Goal: Task Accomplishment & Management: Manage account settings

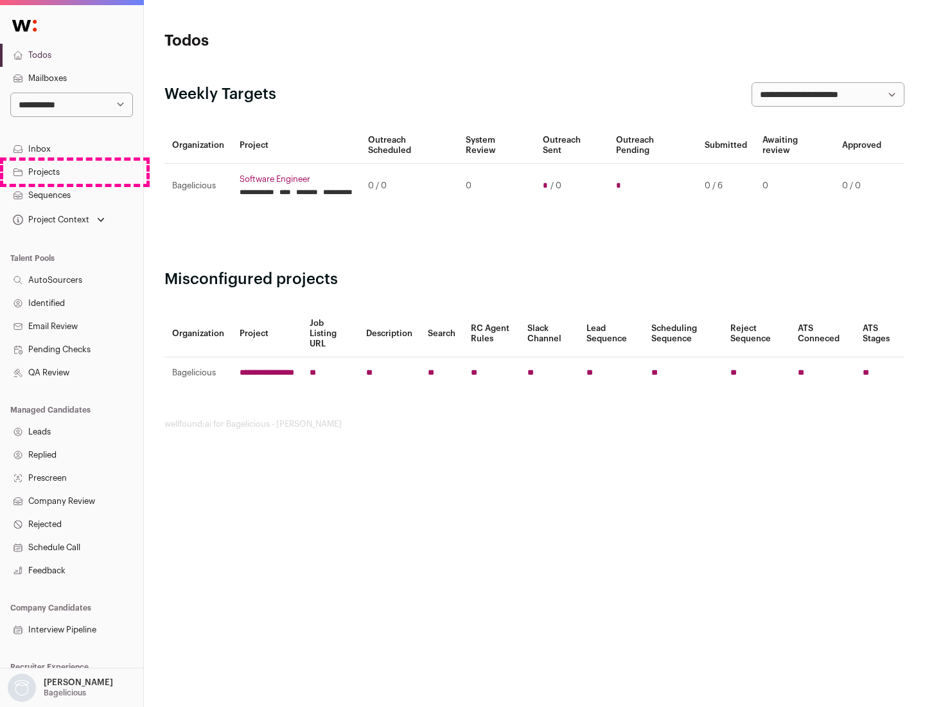
click at [71, 171] on link "Projects" at bounding box center [71, 172] width 143 height 23
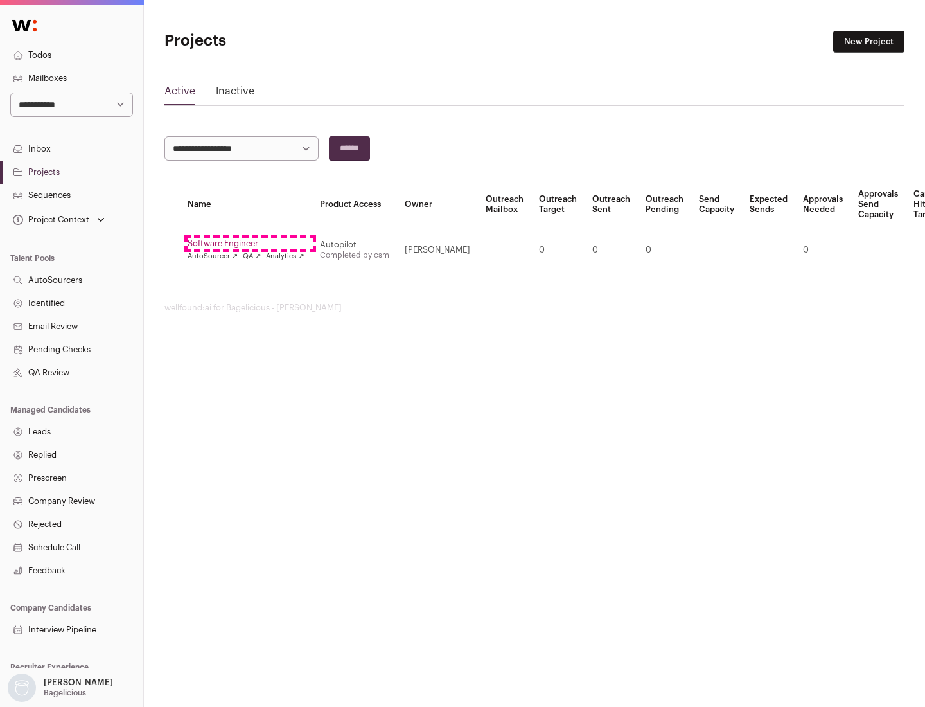
click at [250, 243] on link "Software Engineer" at bounding box center [246, 243] width 117 height 10
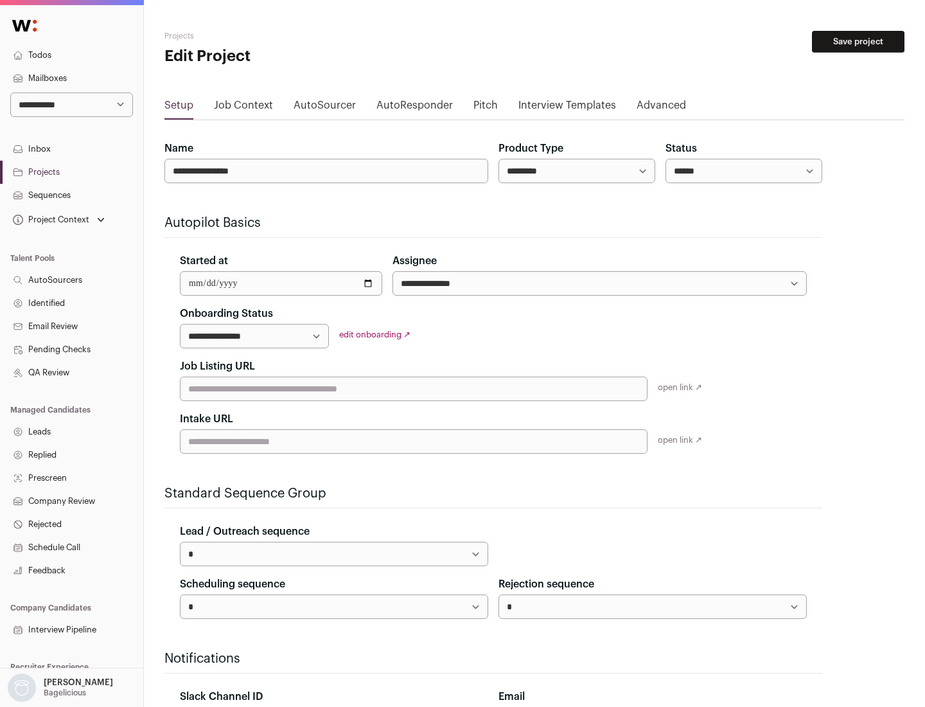
click at [858, 42] on button "Save project" at bounding box center [858, 42] width 92 height 22
